Goal: Navigation & Orientation: Find specific page/section

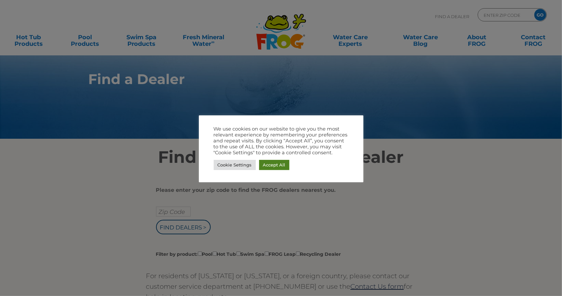
click at [278, 165] on link "Accept All" at bounding box center [274, 165] width 30 height 10
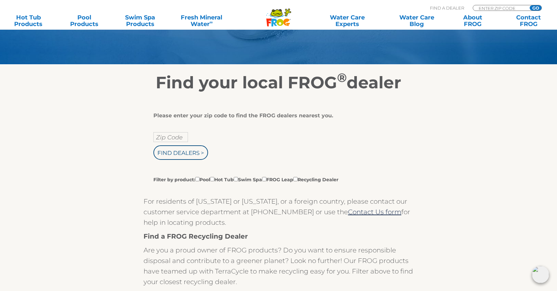
scroll to position [132, 0]
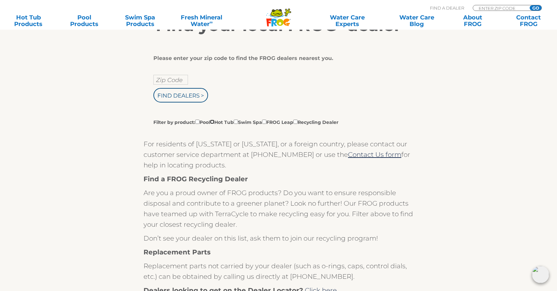
click at [214, 120] on input "Filter by product: Pool Hot Tub Swim Spa FROG Leap Recycling Dealer" at bounding box center [212, 121] width 4 height 4
checkbox input "true"
click at [189, 94] on input "Find Dealers >" at bounding box center [180, 95] width 55 height 14
type input "ENTER ZIP CODE"
click at [178, 82] on input "text" at bounding box center [170, 80] width 35 height 10
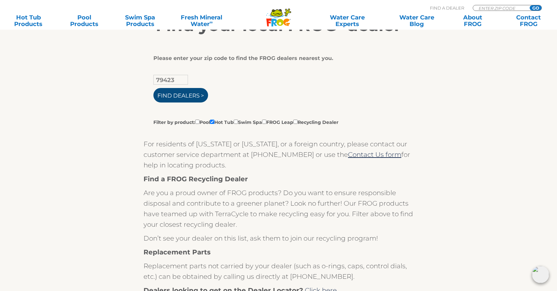
type input "79423"
click at [177, 93] on input "Find Dealers >" at bounding box center [180, 95] width 55 height 14
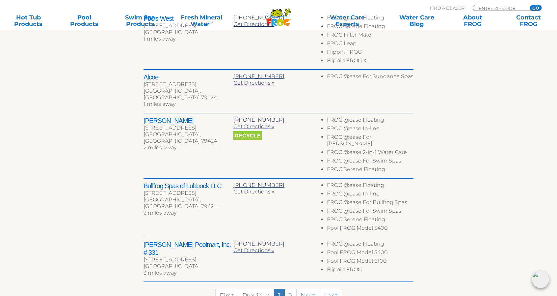
scroll to position [329, 0]
